Goal: Information Seeking & Learning: Learn about a topic

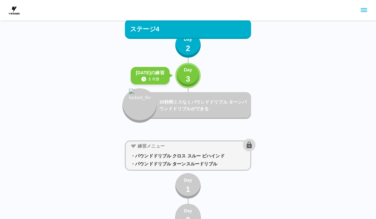
click at [184, 76] on div "Day 3" at bounding box center [188, 76] width 8 height 18
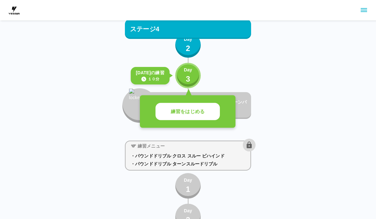
scroll to position [1660, 0]
click at [202, 119] on button "練習をはじめる" at bounding box center [187, 112] width 64 height 18
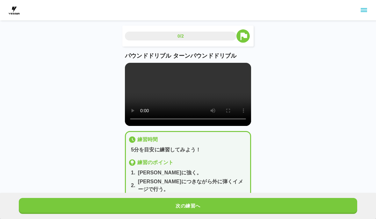
click at [261, 201] on button "次の練習へ" at bounding box center [188, 206] width 338 height 16
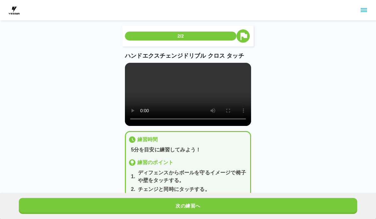
click at [266, 204] on button "次の練習へ" at bounding box center [188, 206] width 338 height 16
click at [268, 201] on button "次の練習へ" at bounding box center [188, 206] width 338 height 16
click at [268, 205] on button "次の練習へ" at bounding box center [188, 206] width 338 height 16
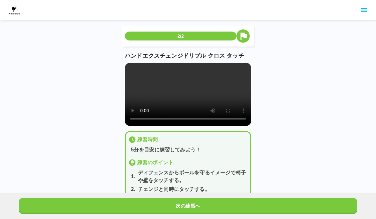
click at [267, 205] on button "次の練習へ" at bounding box center [188, 206] width 338 height 16
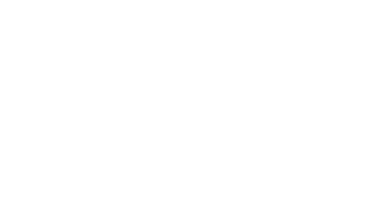
click at [274, 3] on html at bounding box center [188, 1] width 376 height 3
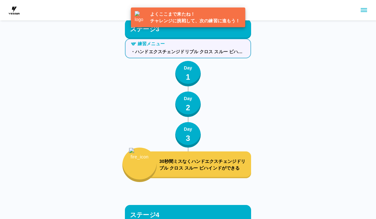
scroll to position [1654, 0]
